Goal: Obtain resource: Obtain resource

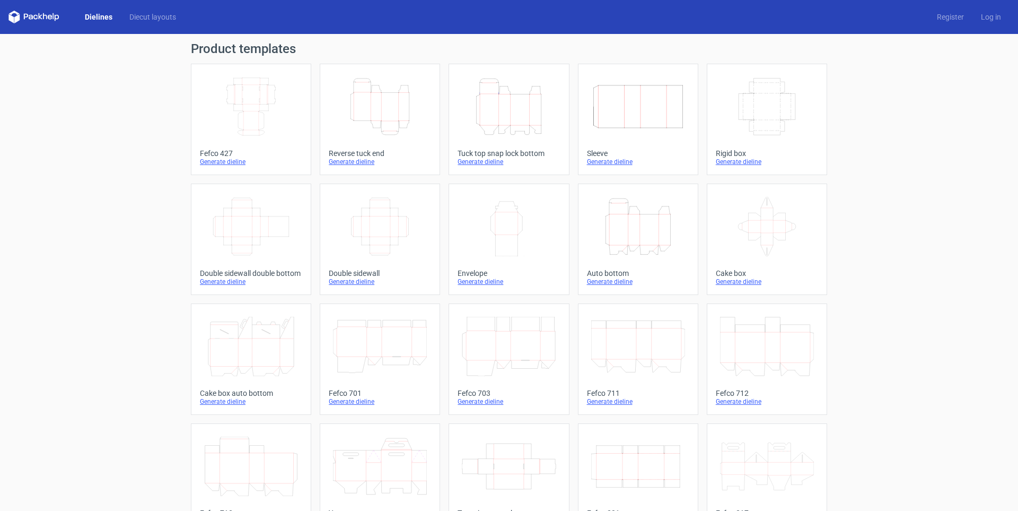
click at [274, 104] on icon "Width Depth Height" at bounding box center [251, 106] width 94 height 59
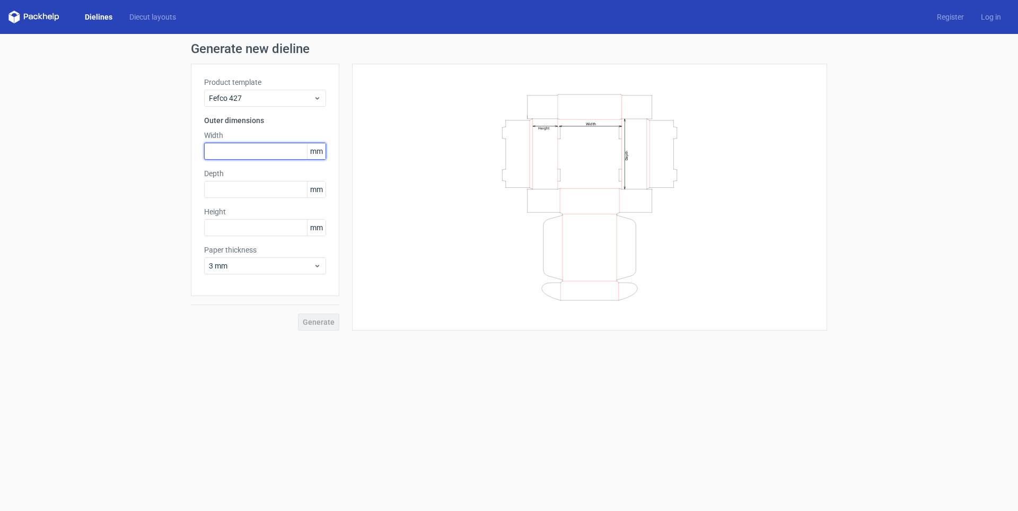
click at [265, 146] on input "text" at bounding box center [265, 151] width 122 height 17
type input "245"
click at [265, 180] on div "Depth mm" at bounding box center [265, 183] width 122 height 30
click at [264, 189] on input "text" at bounding box center [265, 189] width 122 height 17
type input "175"
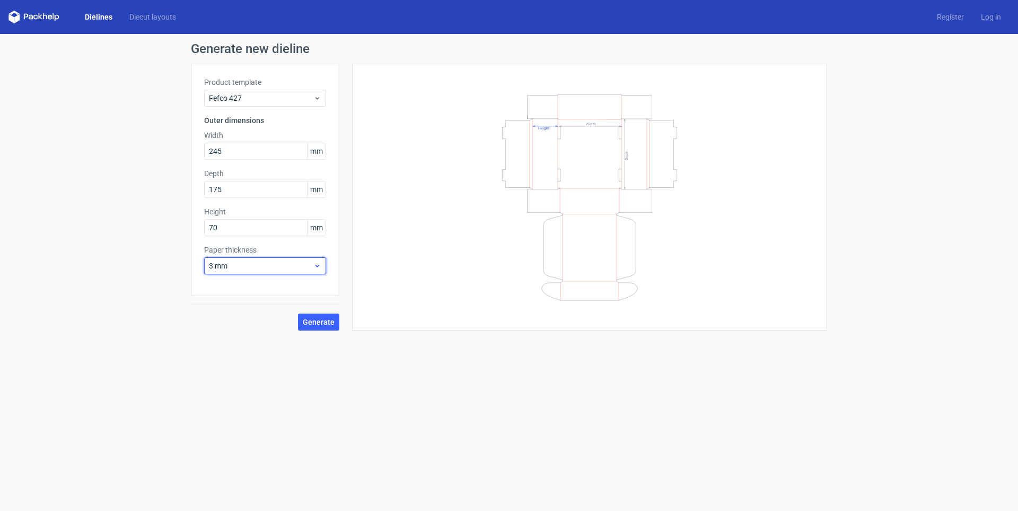
click at [258, 271] on span "3 mm" at bounding box center [261, 265] width 104 height 11
click at [246, 283] on div "0.4 mm" at bounding box center [265, 289] width 114 height 17
click at [300, 322] on button "Generate" at bounding box center [318, 321] width 41 height 17
click at [320, 323] on circle at bounding box center [318, 321] width 13 height 13
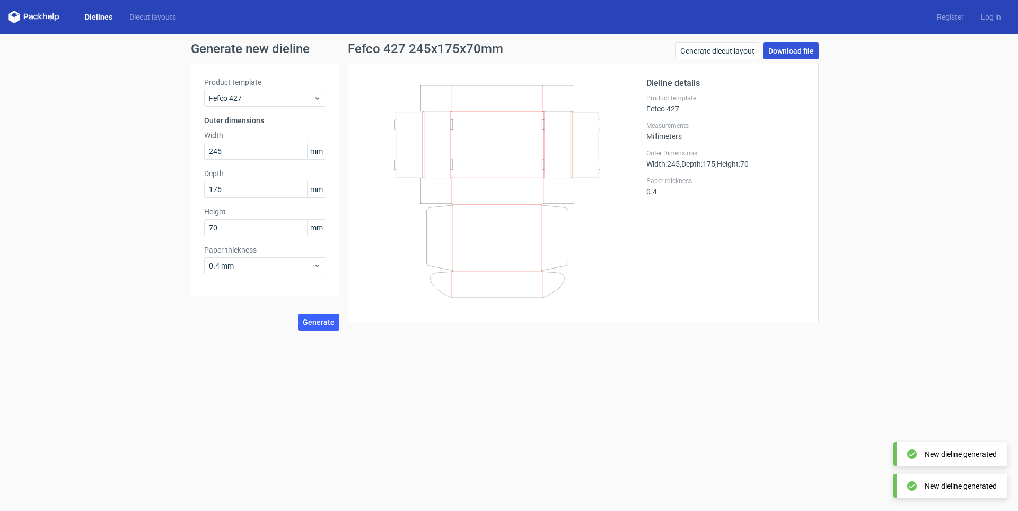
click at [788, 53] on link "Download file" at bounding box center [791, 50] width 55 height 17
click at [325, 323] on span "Generate" at bounding box center [319, 321] width 32 height 7
click at [774, 52] on link "Download file" at bounding box center [791, 50] width 55 height 17
click at [800, 51] on link "Download file" at bounding box center [791, 50] width 55 height 17
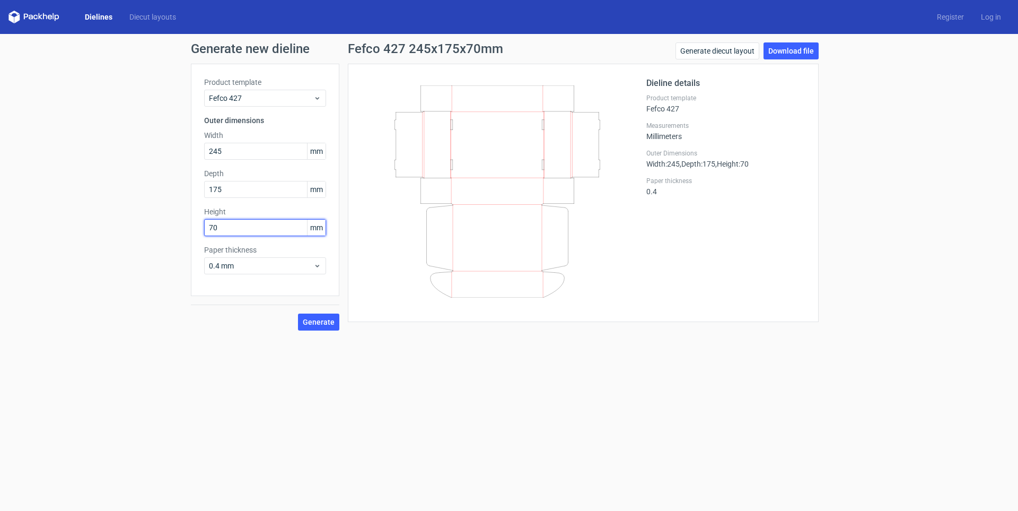
drag, startPoint x: 253, startPoint y: 231, endPoint x: 121, endPoint y: 230, distance: 131.5
click at [129, 231] on div "Generate new dieline Product template Fefco 427 Outer dimensions Width 245 mm D…" at bounding box center [509, 186] width 1018 height 305
type input "50"
click at [343, 318] on div "Fefco 427 245x175x50mm Generate diecut layout Download file Dieline details Pro…" at bounding box center [583, 186] width 488 height 288
click at [330, 319] on span "Generate" at bounding box center [319, 321] width 32 height 7
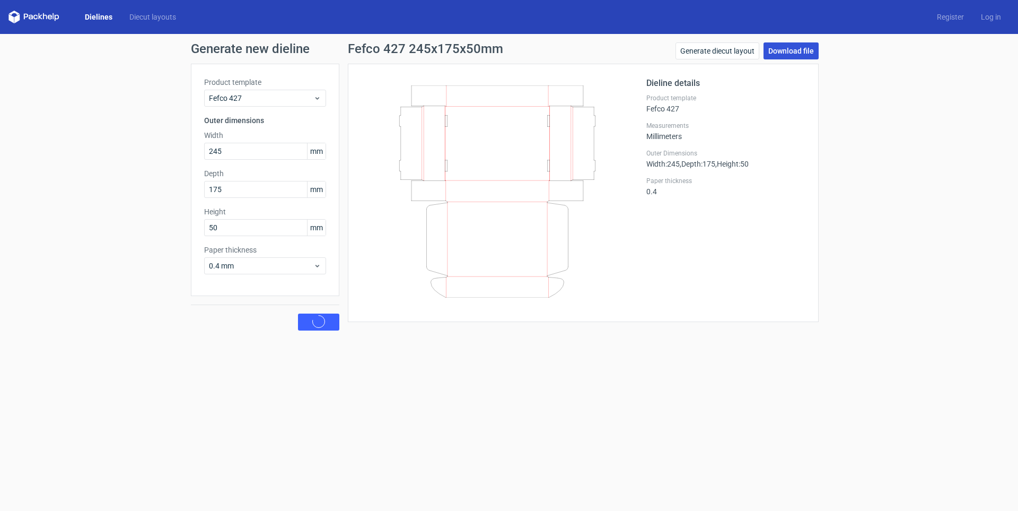
click at [797, 55] on link "Download file" at bounding box center [791, 50] width 55 height 17
drag, startPoint x: 352, startPoint y: 48, endPoint x: 432, endPoint y: 46, distance: 80.6
click at [432, 46] on h1 "Fefco 427 245x175x50mm" at bounding box center [425, 48] width 155 height 13
drag, startPoint x: 364, startPoint y: 50, endPoint x: 344, endPoint y: 50, distance: 20.7
click at [364, 50] on h1 "Fefco 427 245x175x50mm" at bounding box center [425, 48] width 155 height 13
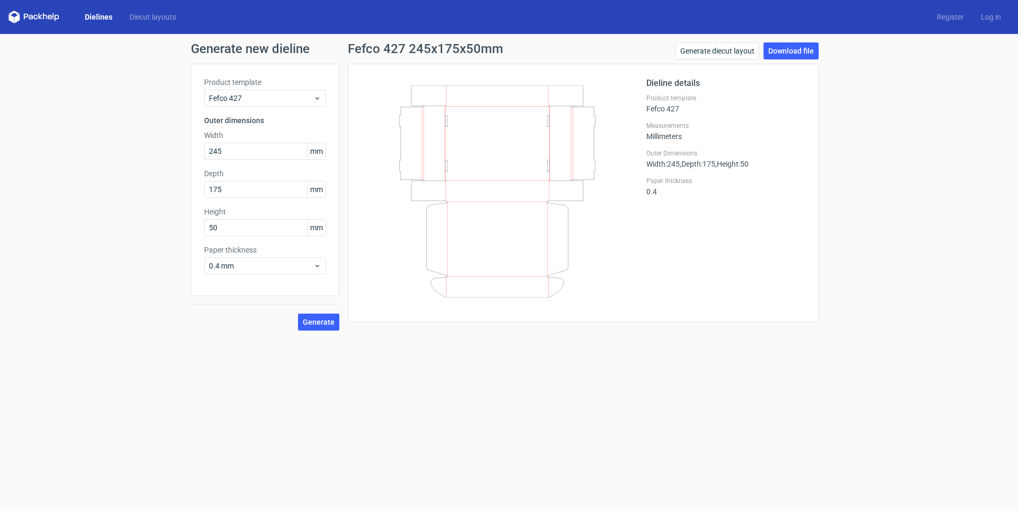
click at [344, 50] on div "Fefco 427 245x175x50mm Generate diecut layout Download file Dieline details Pro…" at bounding box center [583, 186] width 488 height 288
